Goal: Check status: Check status

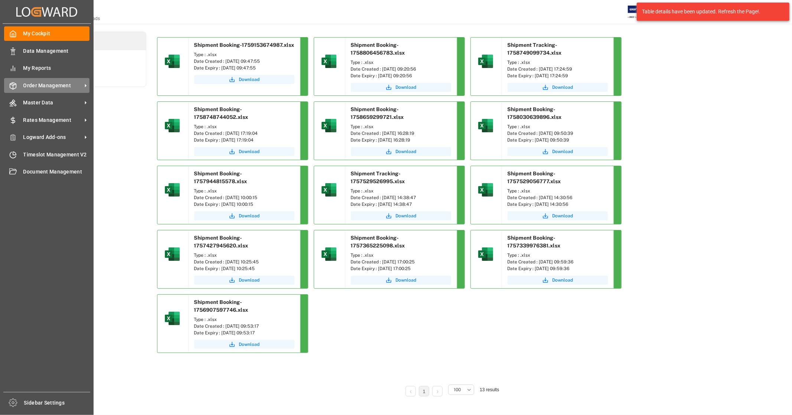
click at [51, 84] on span "Order Management" at bounding box center [52, 86] width 59 height 8
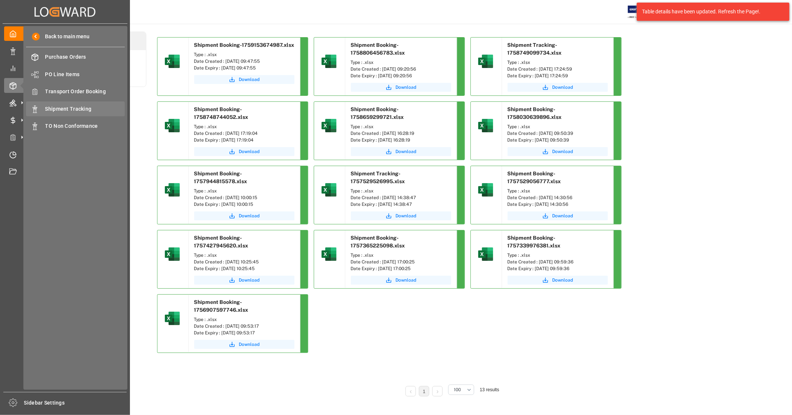
click at [81, 108] on span "Shipment Tracking" at bounding box center [85, 109] width 80 height 8
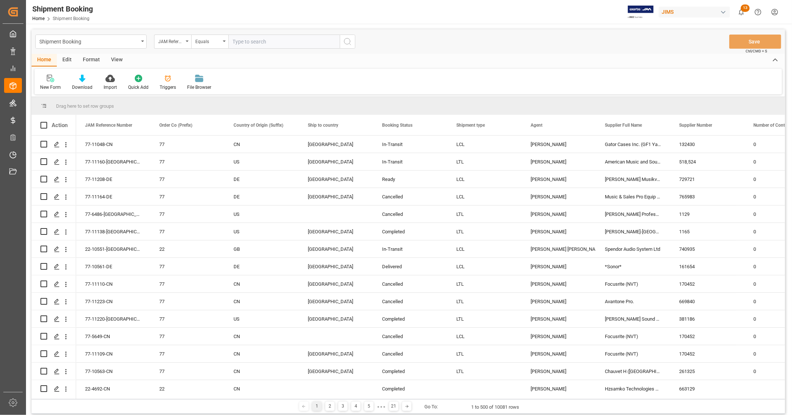
click at [255, 39] on input "text" at bounding box center [283, 42] width 111 height 14
type input "22-10434-DE"
click at [347, 43] on icon "search button" at bounding box center [347, 41] width 9 height 9
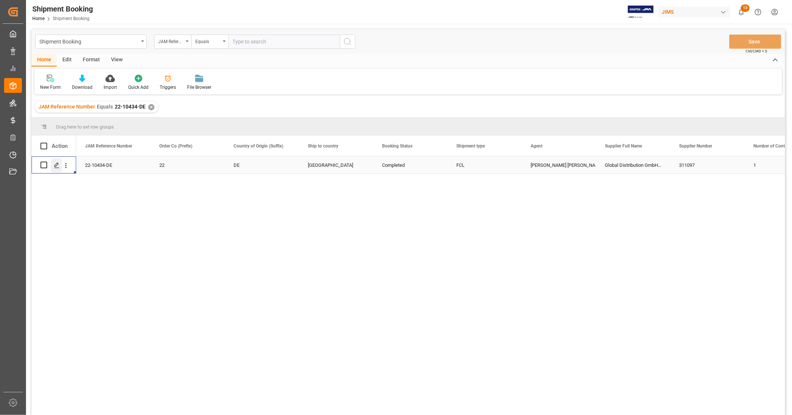
click at [56, 163] on icon "Press SPACE to select this row." at bounding box center [57, 165] width 6 height 6
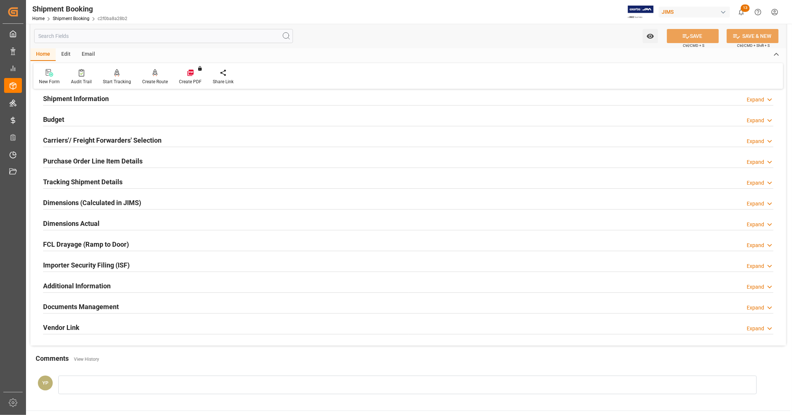
scroll to position [124, 0]
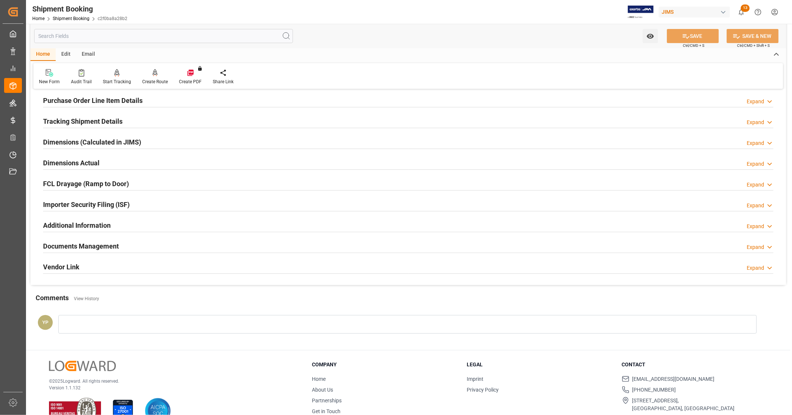
click at [94, 247] on h2 "Documents Management" at bounding box center [81, 246] width 76 height 10
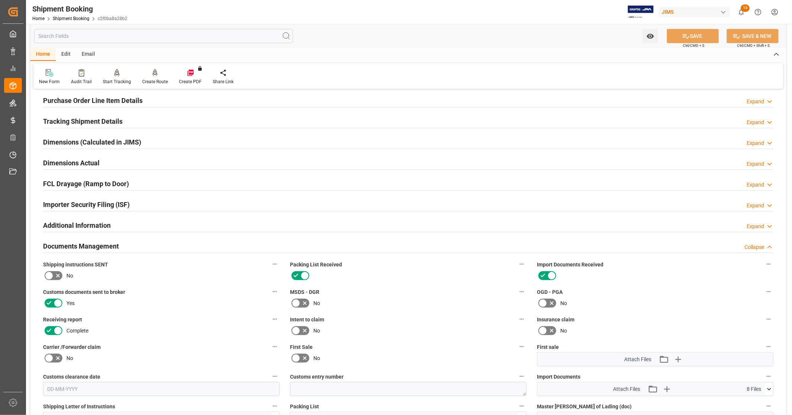
scroll to position [247, 0]
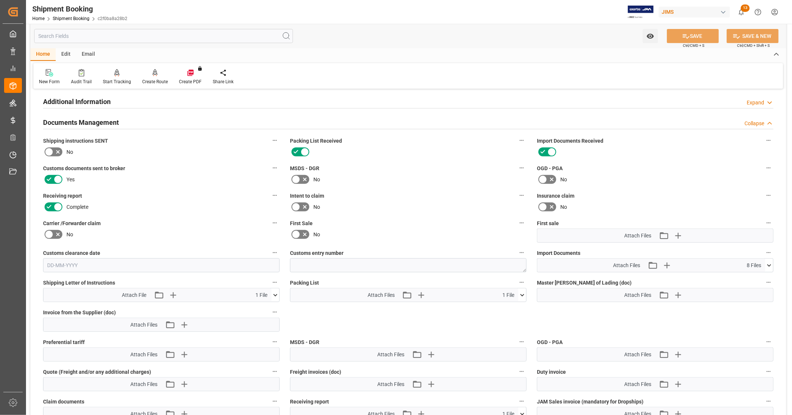
click at [770, 261] on icon at bounding box center [769, 265] width 8 height 8
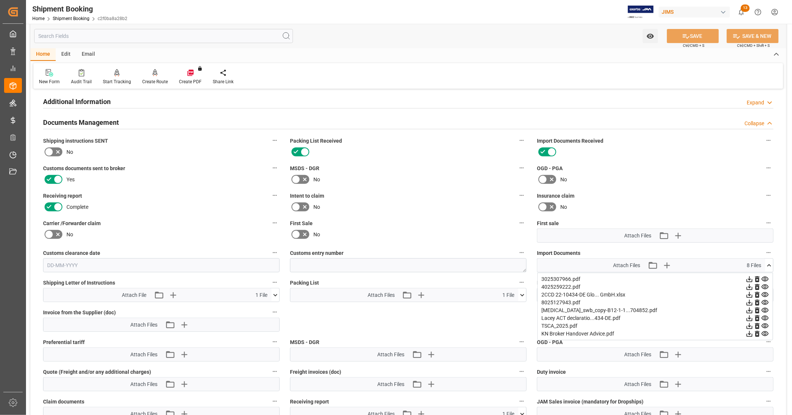
click at [747, 307] on icon at bounding box center [749, 310] width 8 height 8
click at [749, 300] on icon at bounding box center [749, 303] width 6 height 6
click at [749, 285] on icon at bounding box center [749, 287] width 6 height 6
click at [749, 278] on icon at bounding box center [749, 279] width 6 height 6
click at [750, 292] on icon at bounding box center [749, 295] width 6 height 6
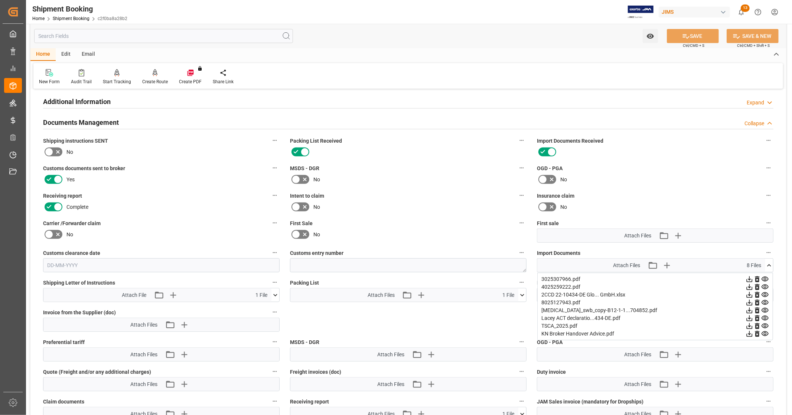
click at [768, 262] on icon at bounding box center [769, 265] width 8 height 8
